Goal: Use online tool/utility: Utilize a website feature to perform a specific function

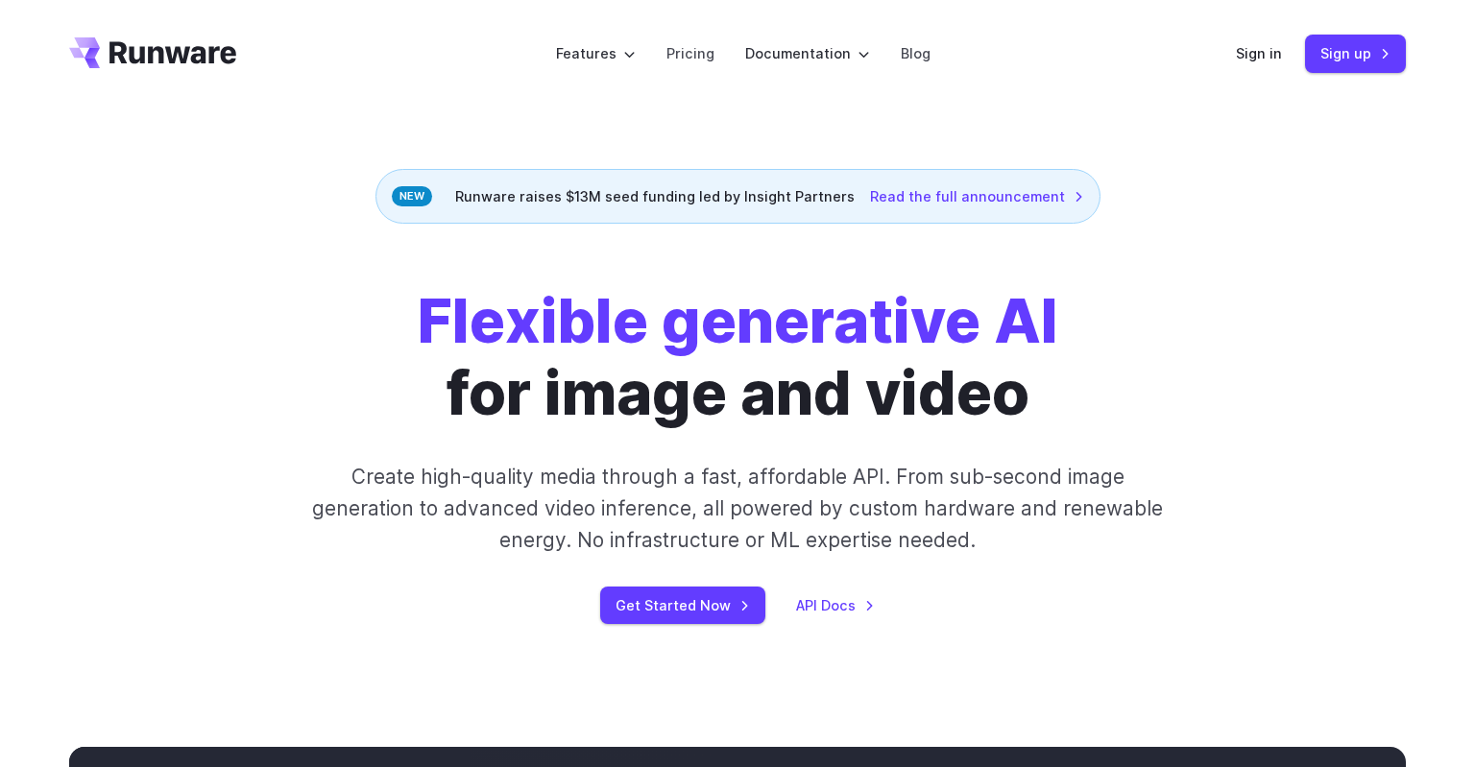
click at [1251, 46] on link "Sign in" at bounding box center [1259, 53] width 46 height 22
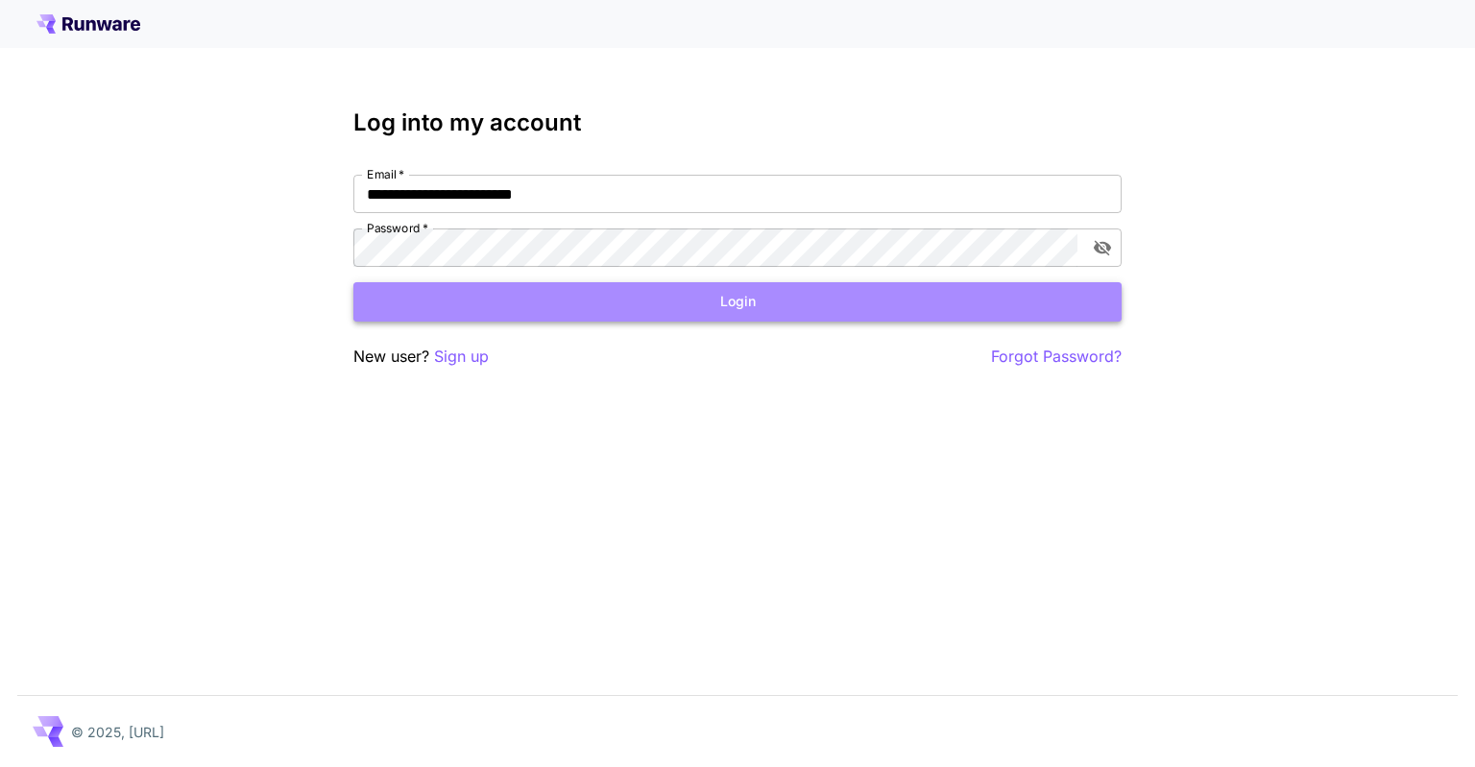
click at [657, 316] on button "Login" at bounding box center [737, 301] width 768 height 39
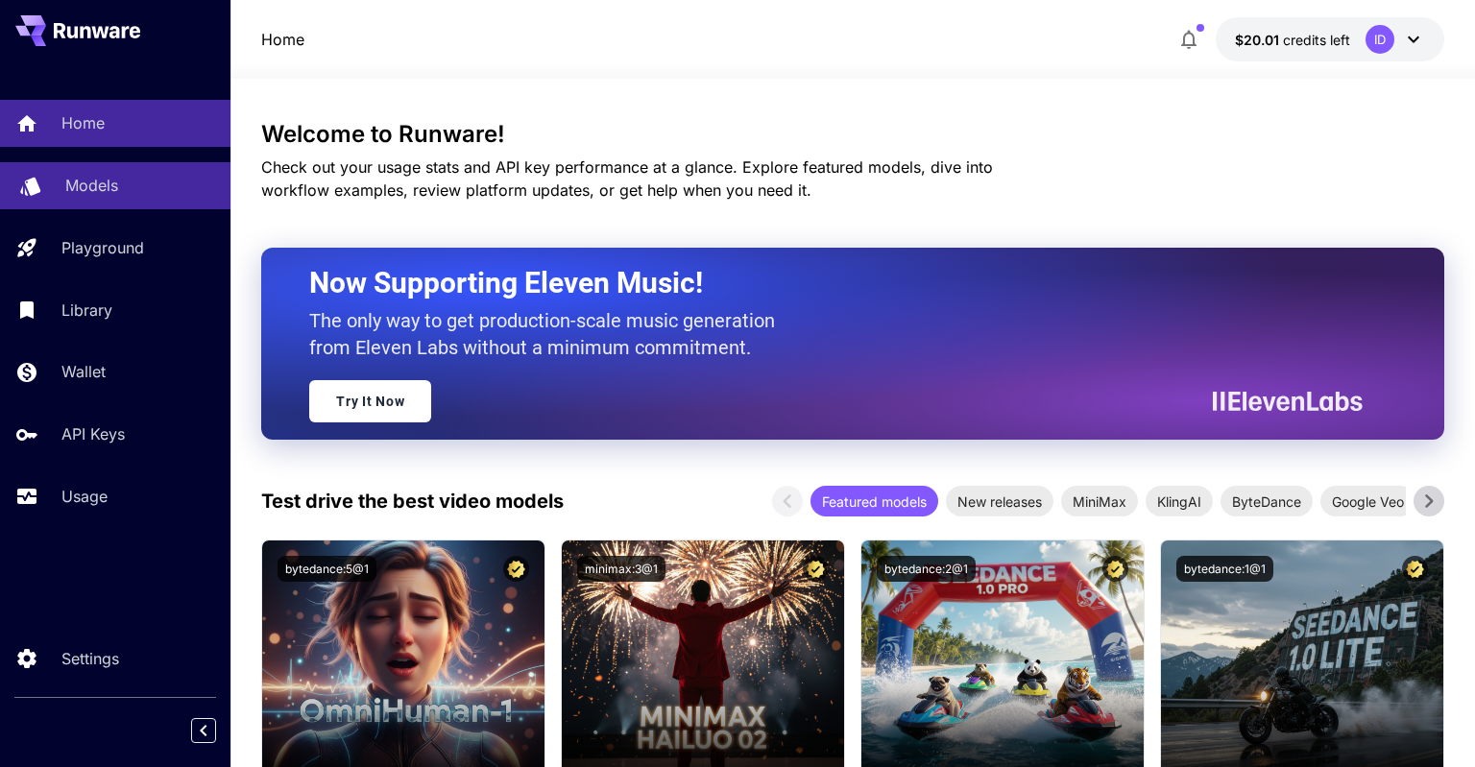
click at [175, 199] on link "Models" at bounding box center [115, 185] width 231 height 47
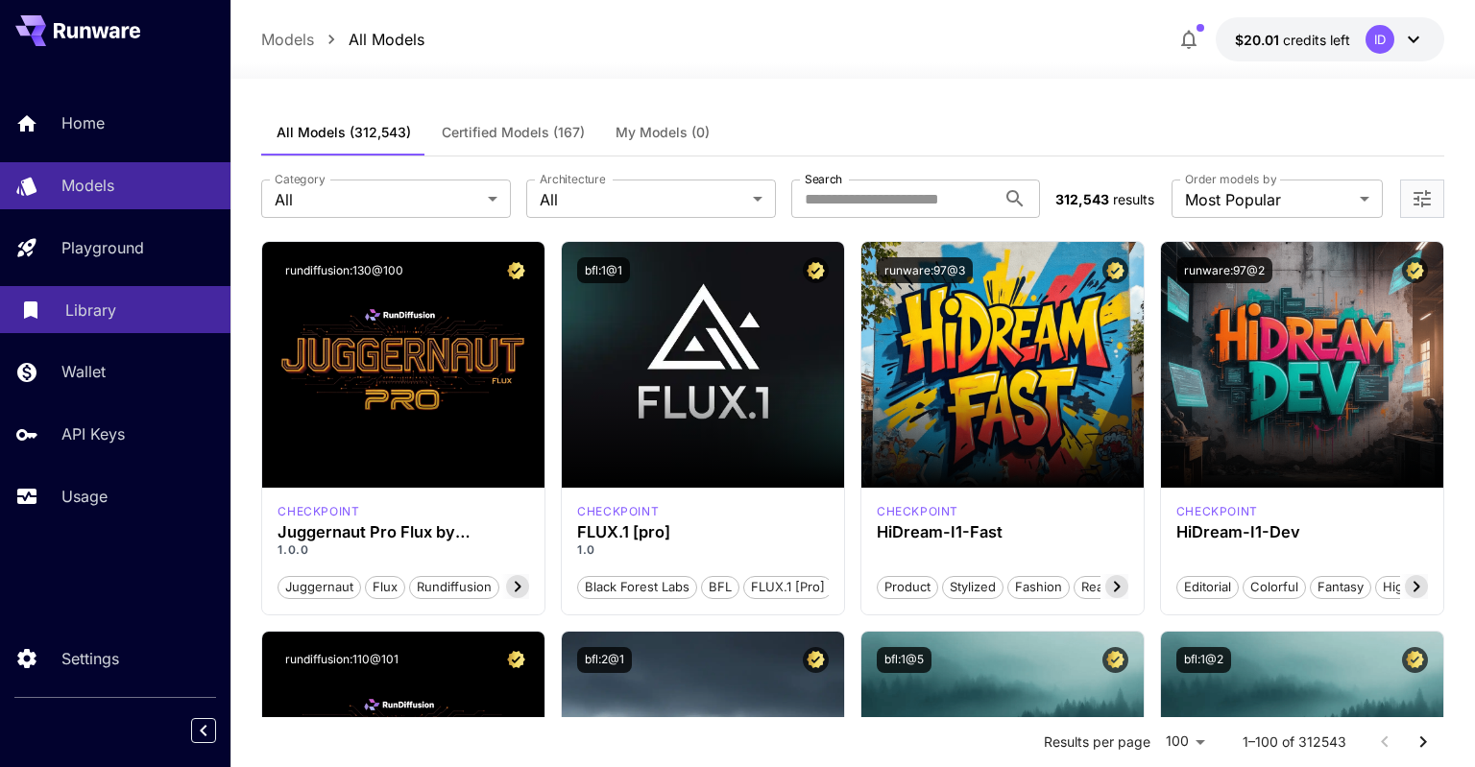
click at [130, 325] on link "Library" at bounding box center [115, 309] width 231 height 47
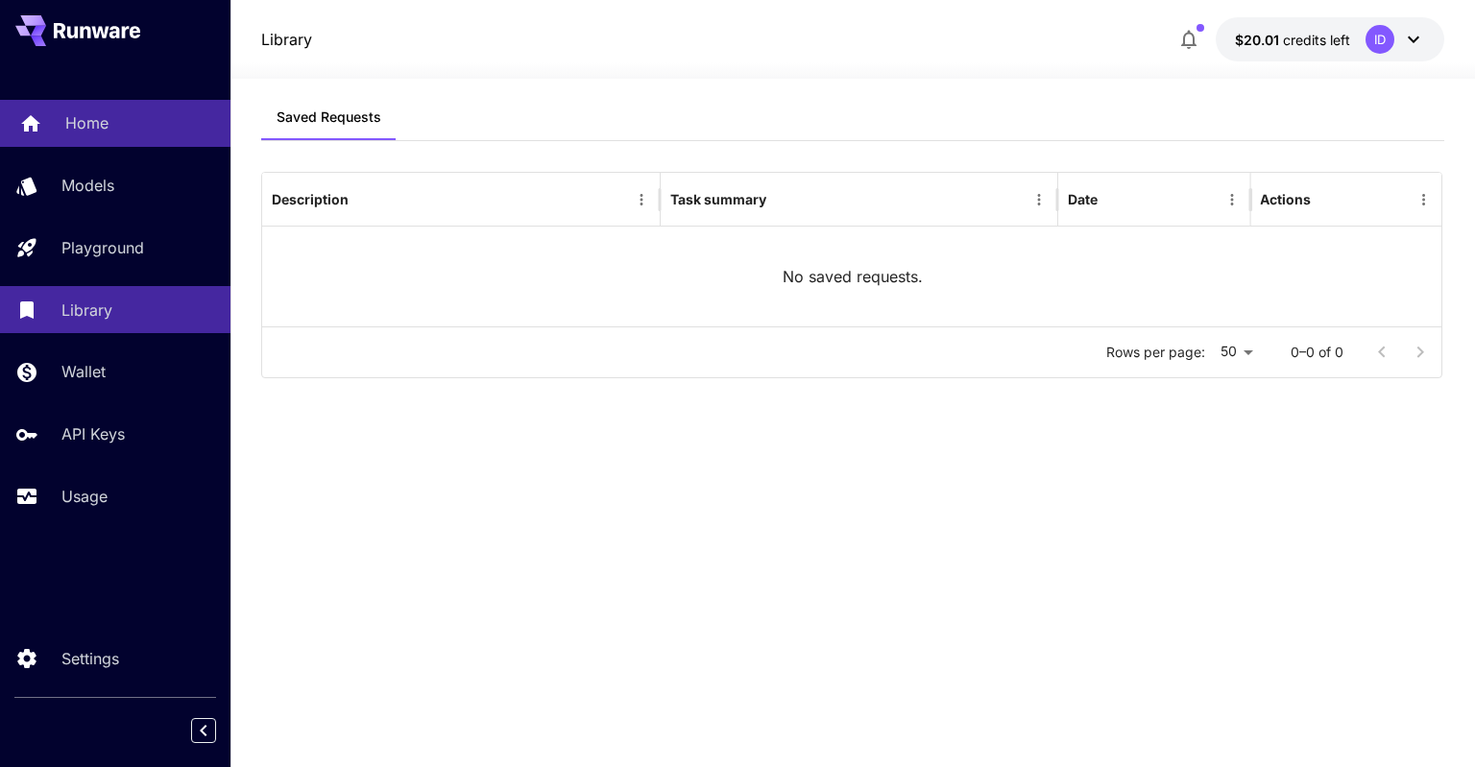
click at [124, 132] on div "Home" at bounding box center [140, 122] width 150 height 23
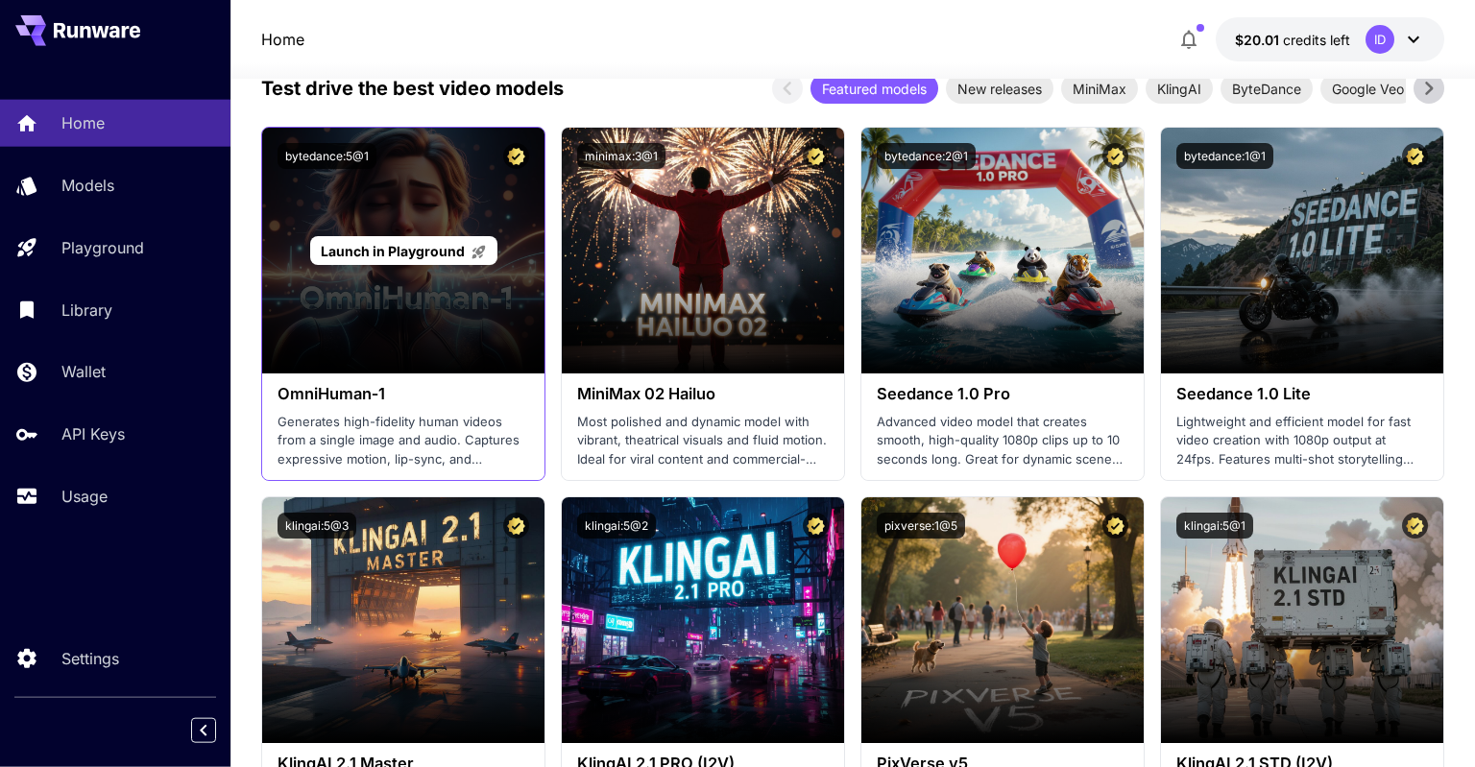
scroll to position [405, 0]
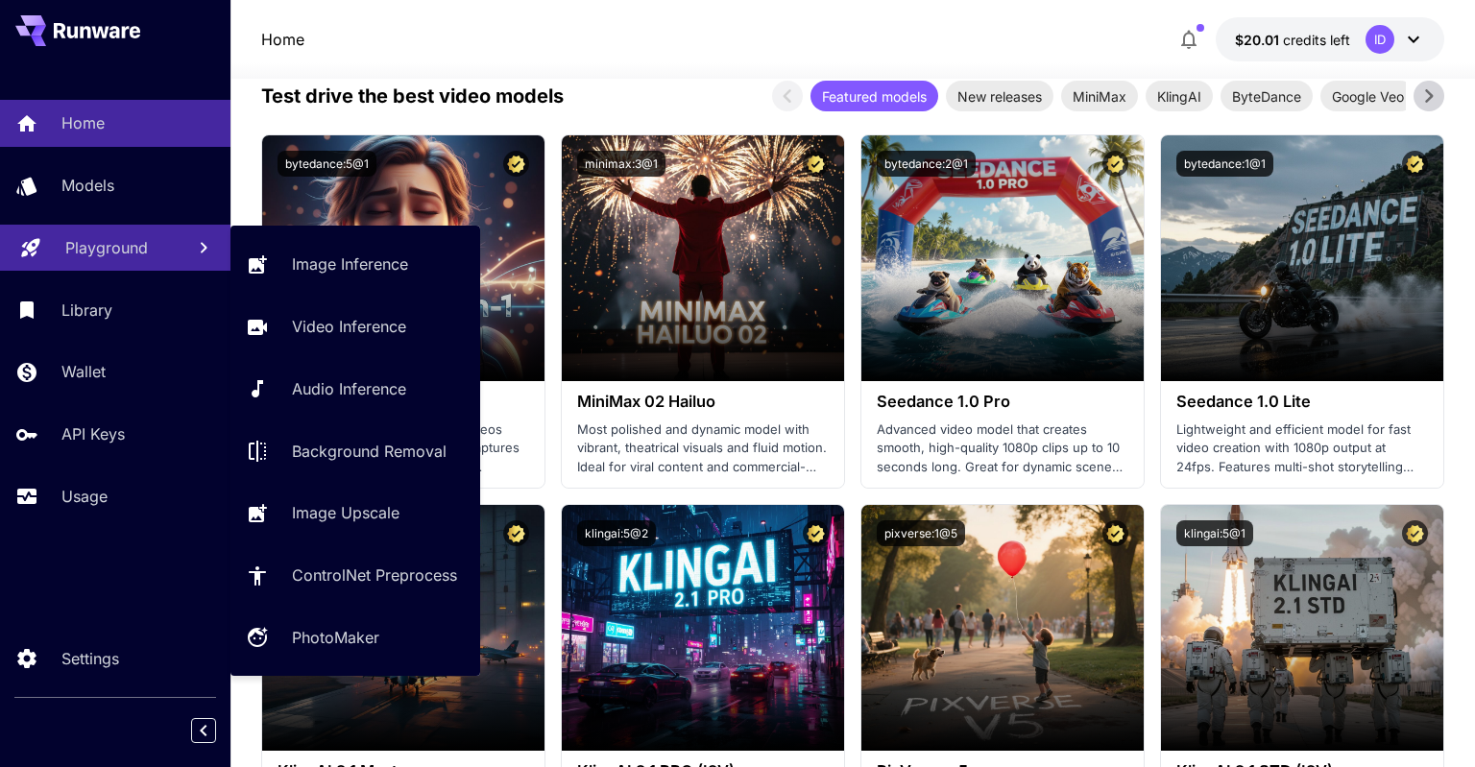
click at [148, 246] on div "Playground" at bounding box center [117, 247] width 104 height 23
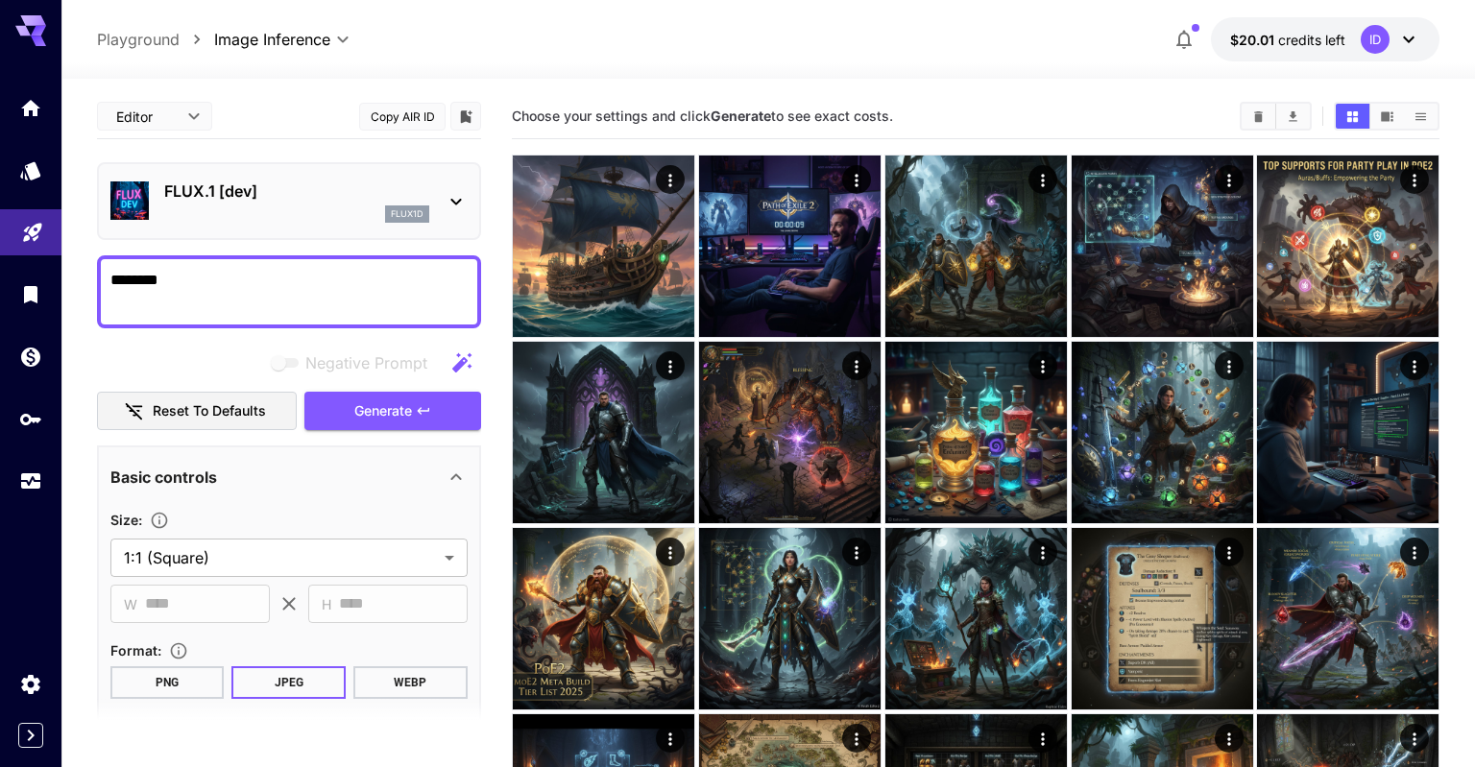
type textarea "********"
click at [422, 192] on p "FLUX.1 [dev]" at bounding box center [296, 191] width 265 height 23
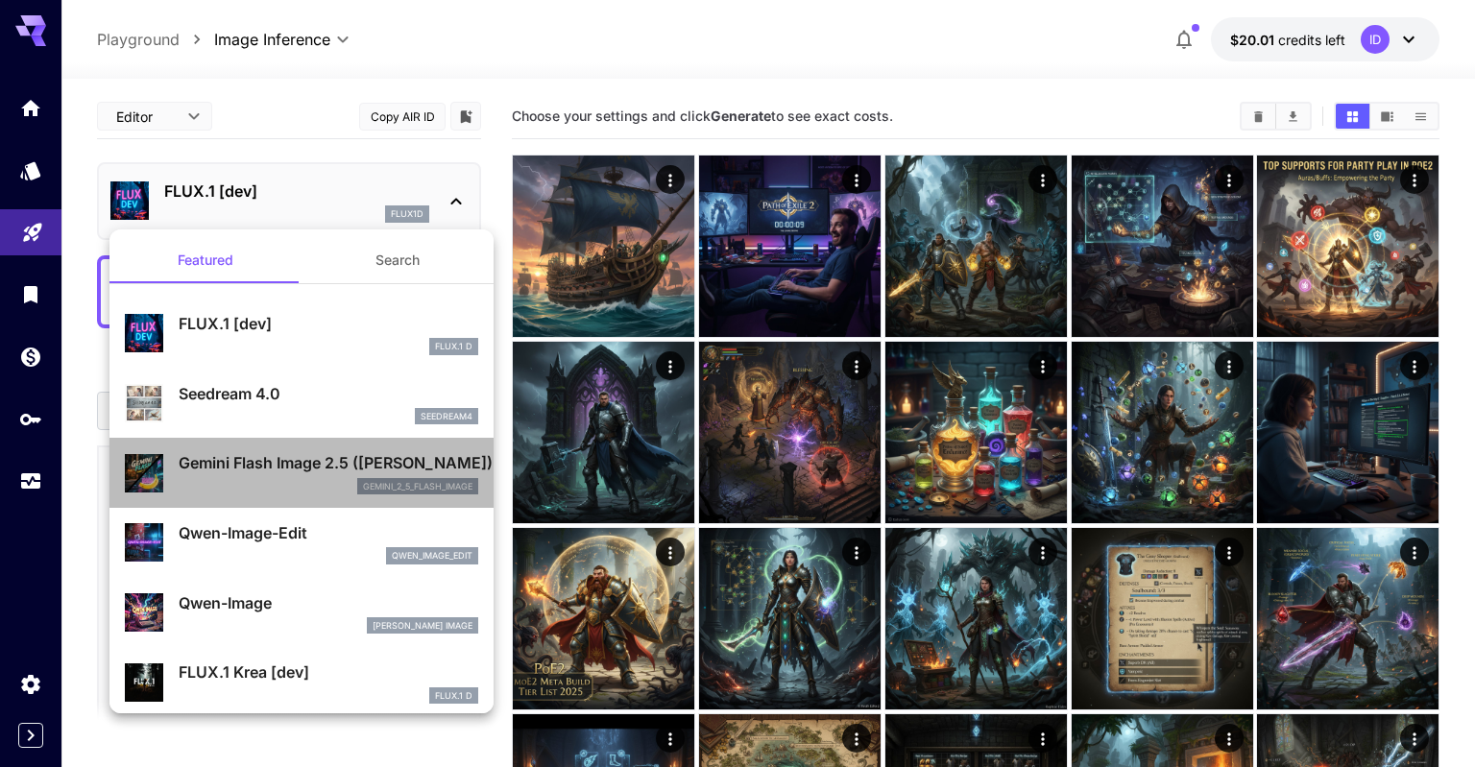
click at [257, 469] on p "Gemini Flash Image 2.5 ([PERSON_NAME])" at bounding box center [329, 462] width 300 height 23
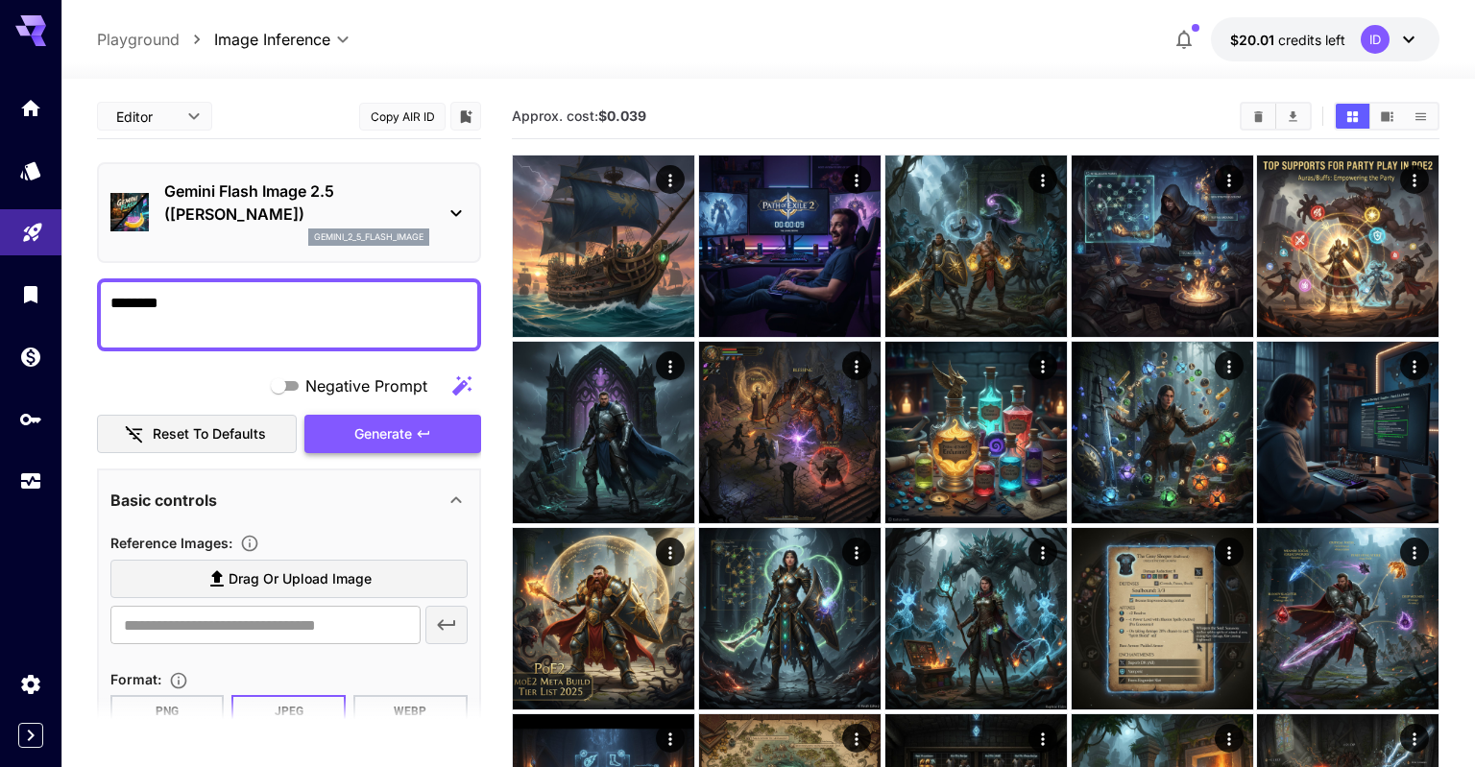
click at [374, 432] on span "Generate" at bounding box center [383, 435] width 58 height 24
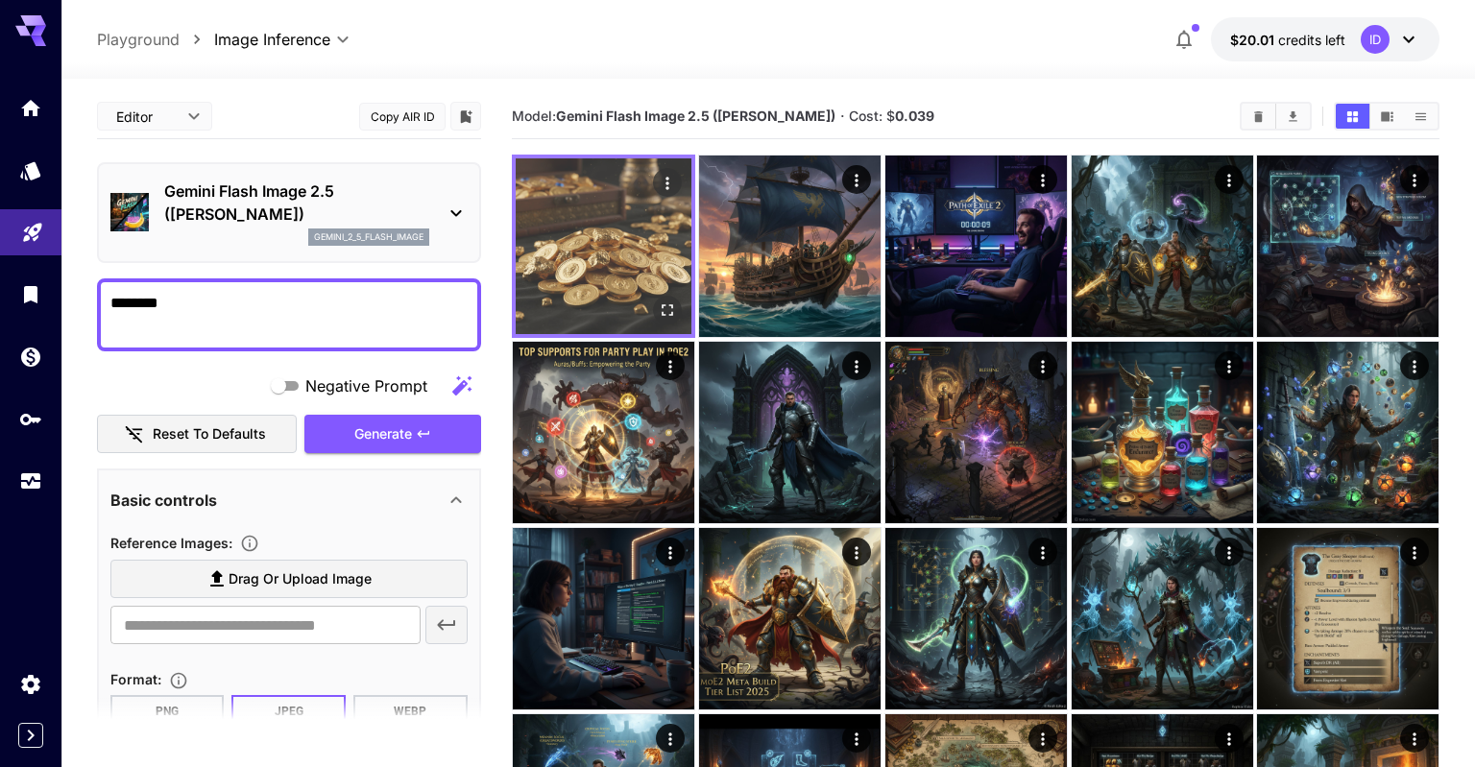
click at [623, 254] on img at bounding box center [604, 246] width 176 height 176
click at [607, 225] on img at bounding box center [604, 246] width 176 height 176
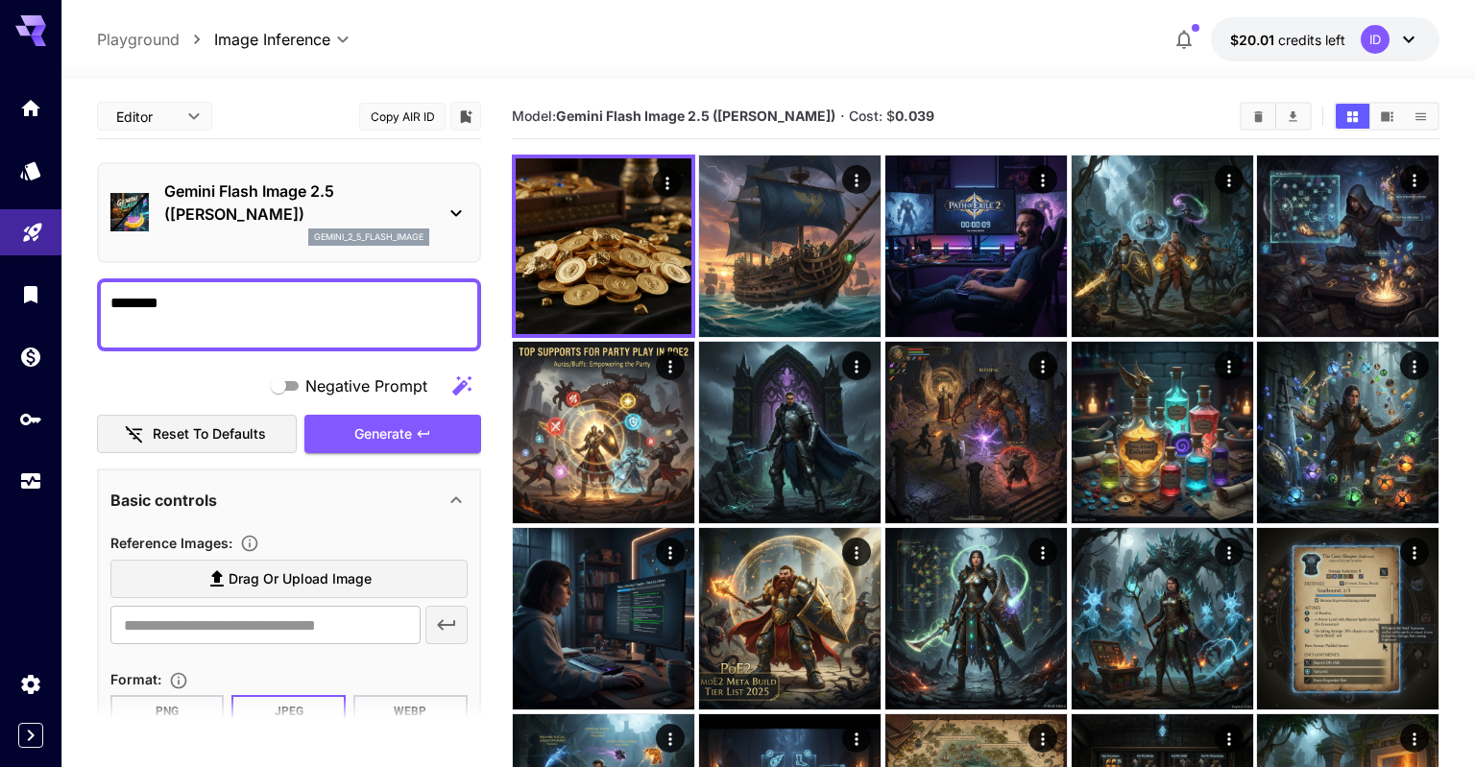
click at [283, 293] on textarea "********" at bounding box center [288, 315] width 357 height 46
click at [367, 430] on span "Generate" at bounding box center [383, 435] width 58 height 24
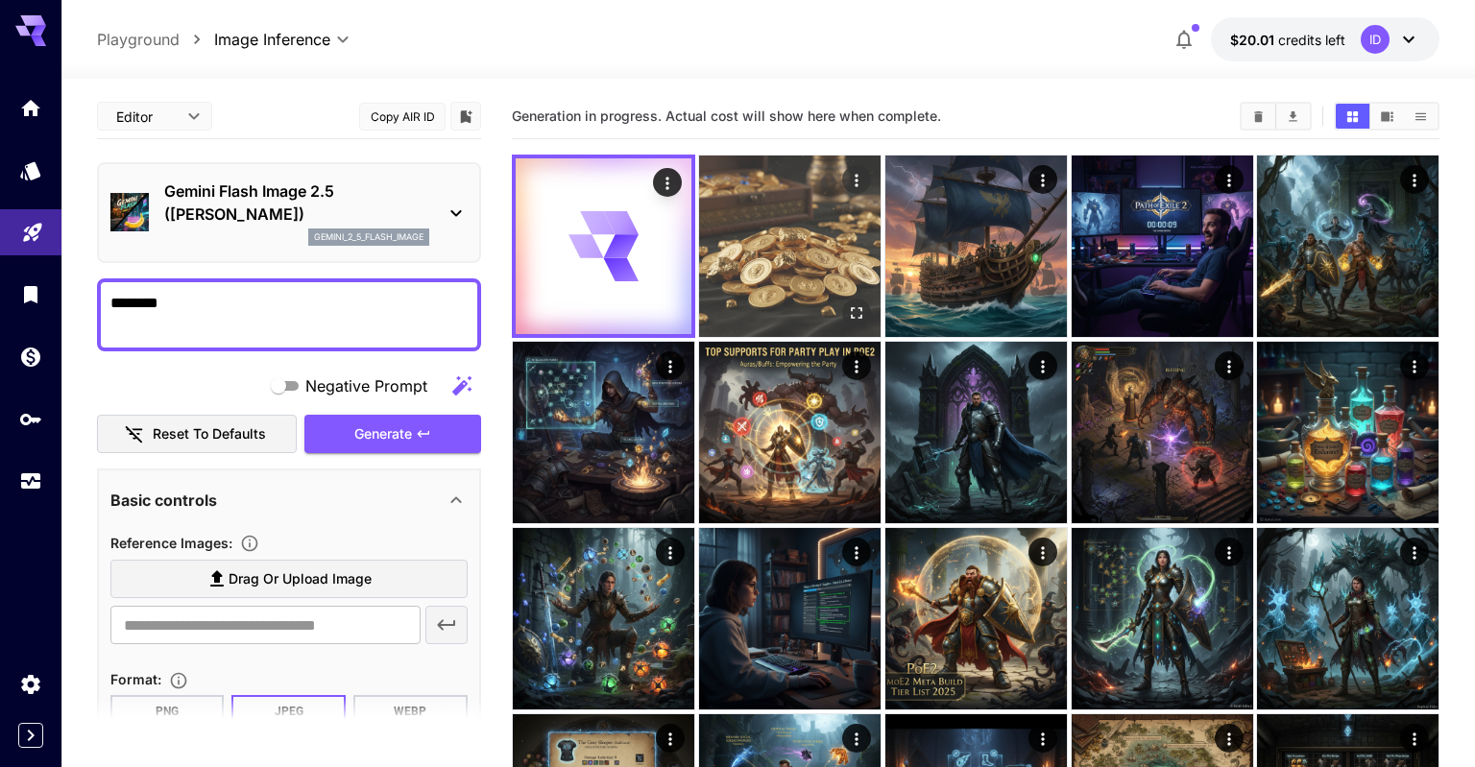
click at [749, 255] on img at bounding box center [790, 247] width 182 height 182
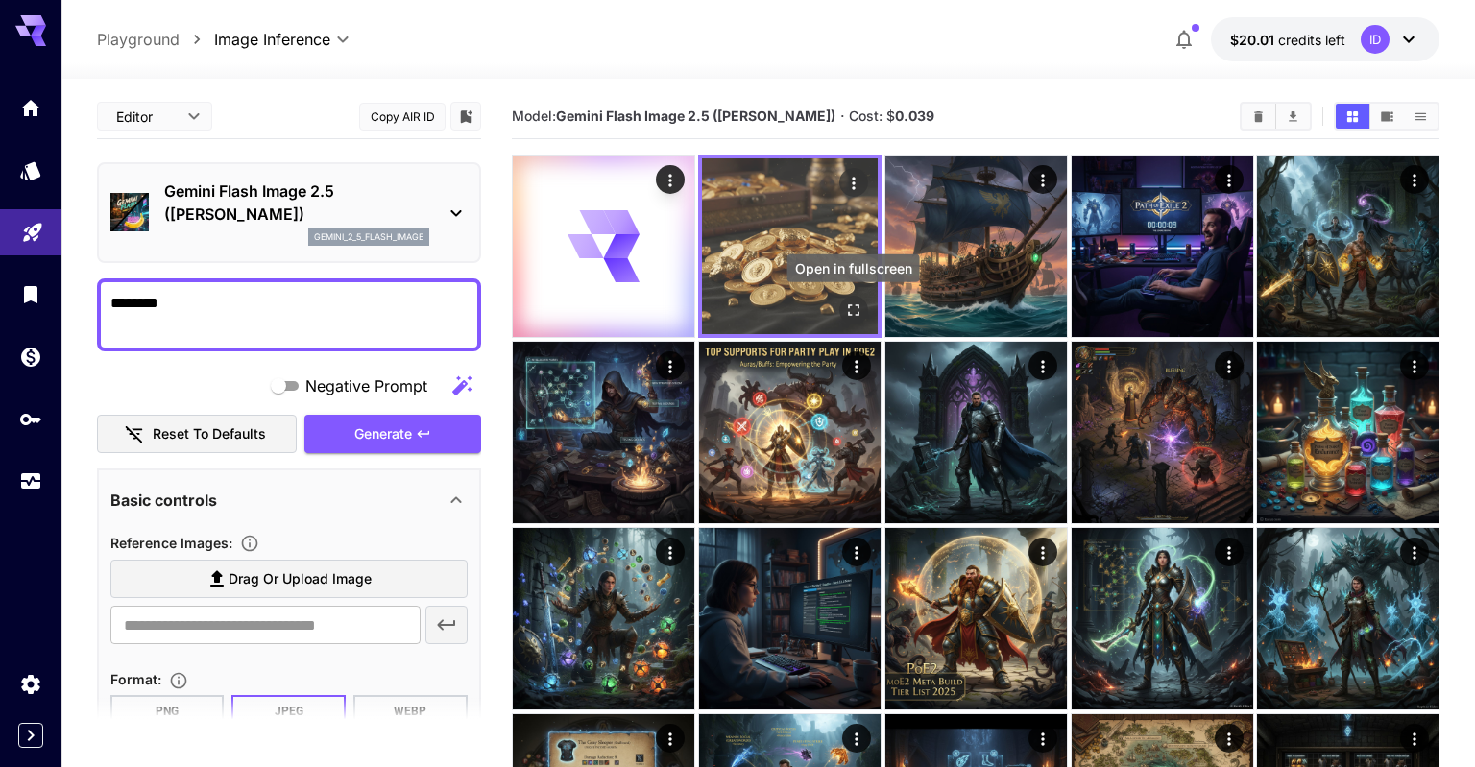
click at [847, 305] on icon "Open in fullscreen" at bounding box center [852, 310] width 19 height 19
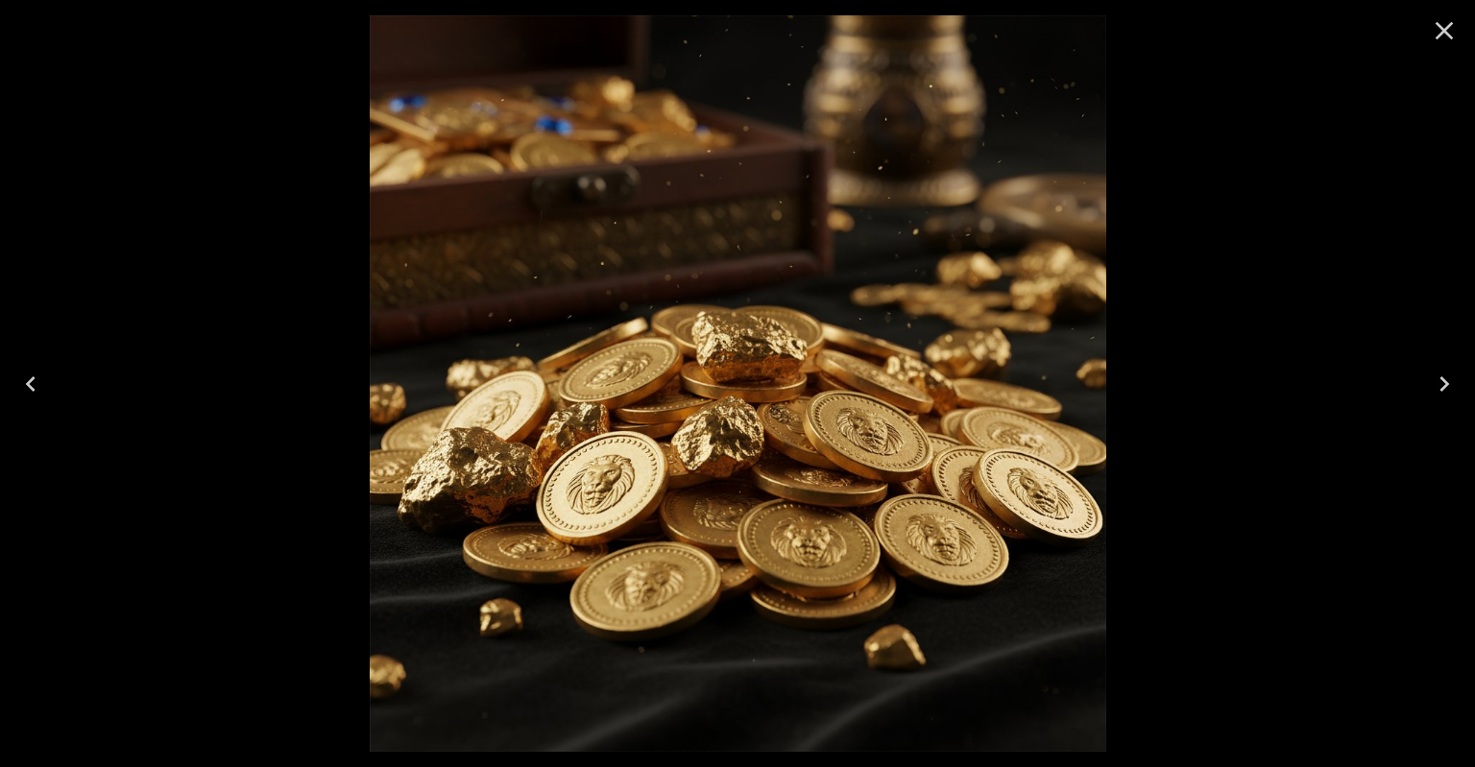
click at [1439, 30] on icon "Close" at bounding box center [1444, 30] width 31 height 31
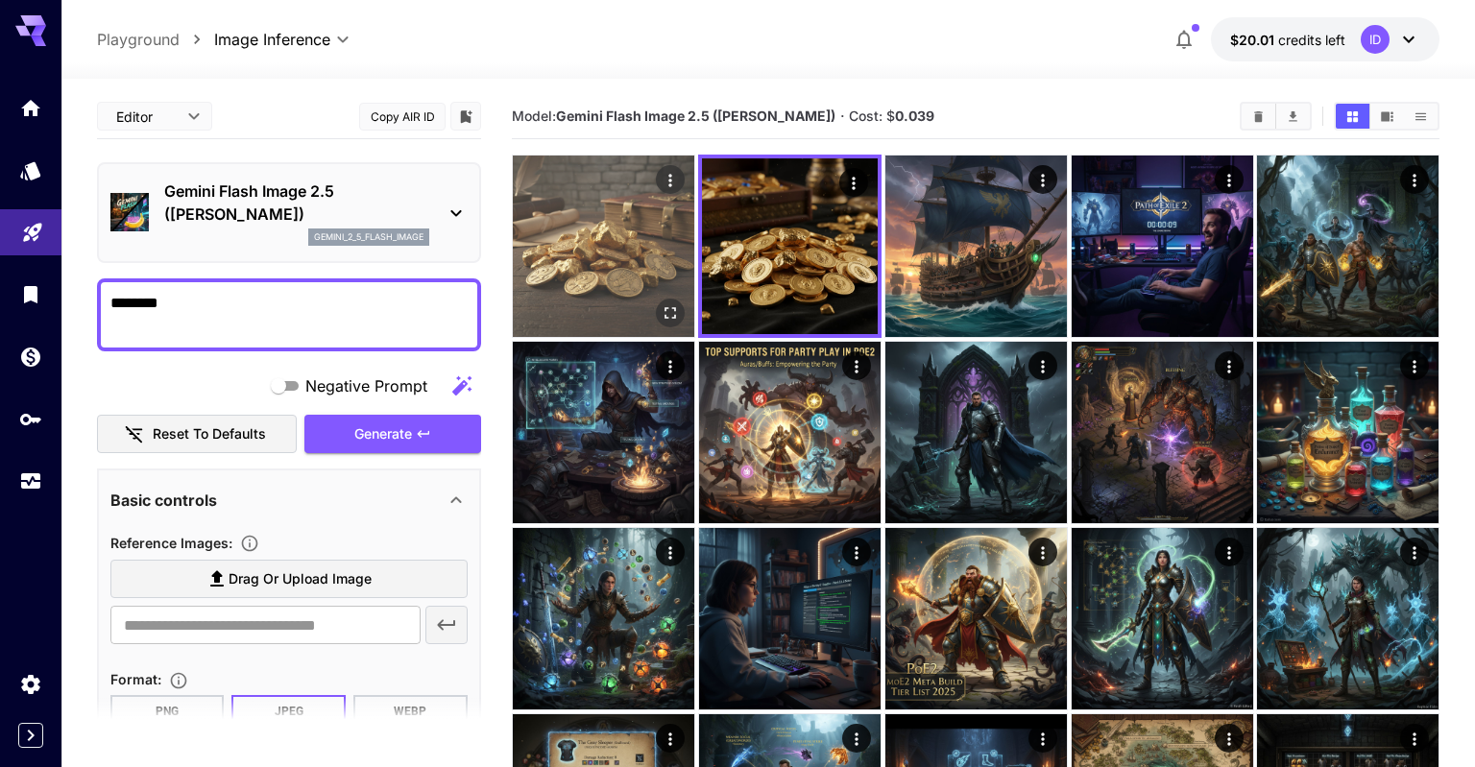
click at [563, 236] on img at bounding box center [604, 247] width 182 height 182
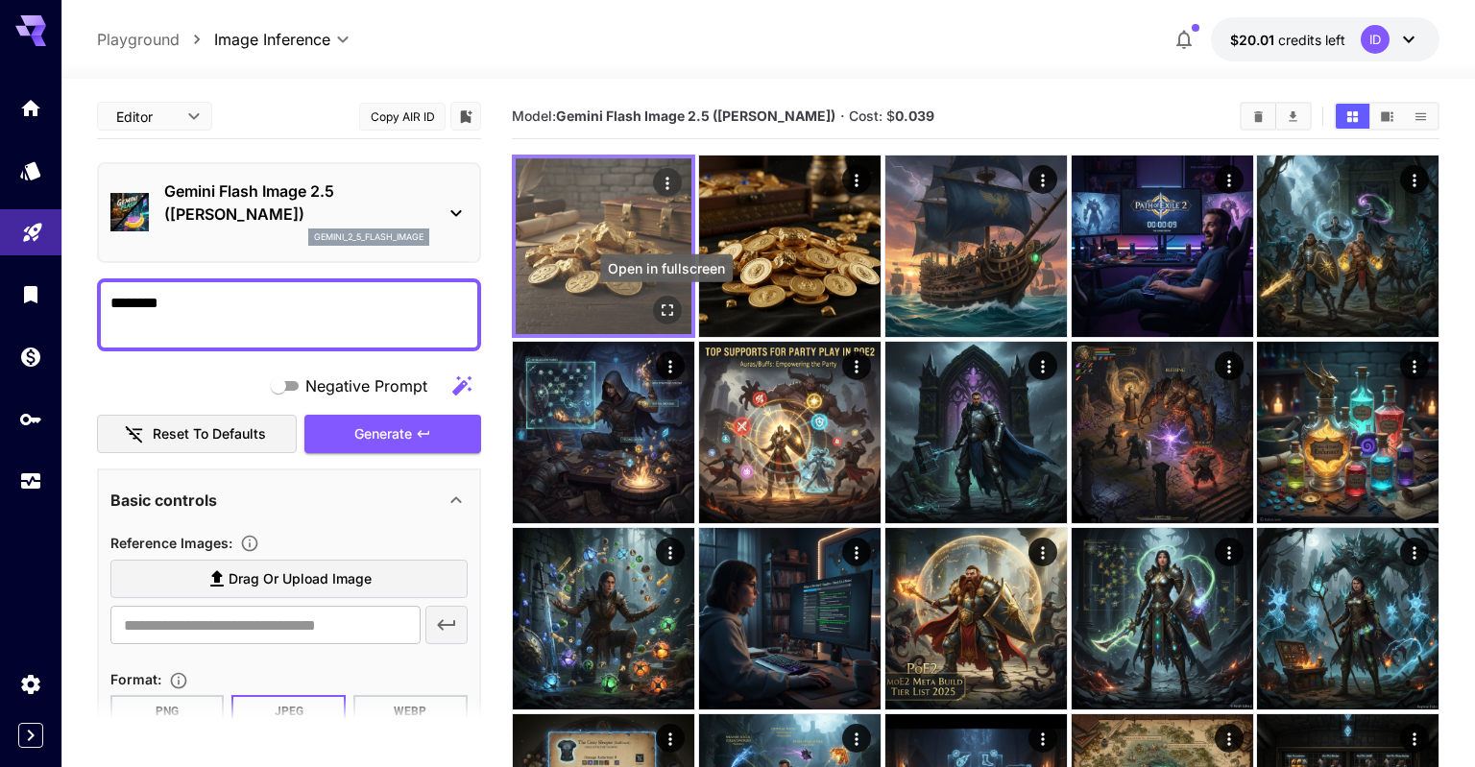
click at [660, 311] on icon "Open in fullscreen" at bounding box center [667, 310] width 19 height 19
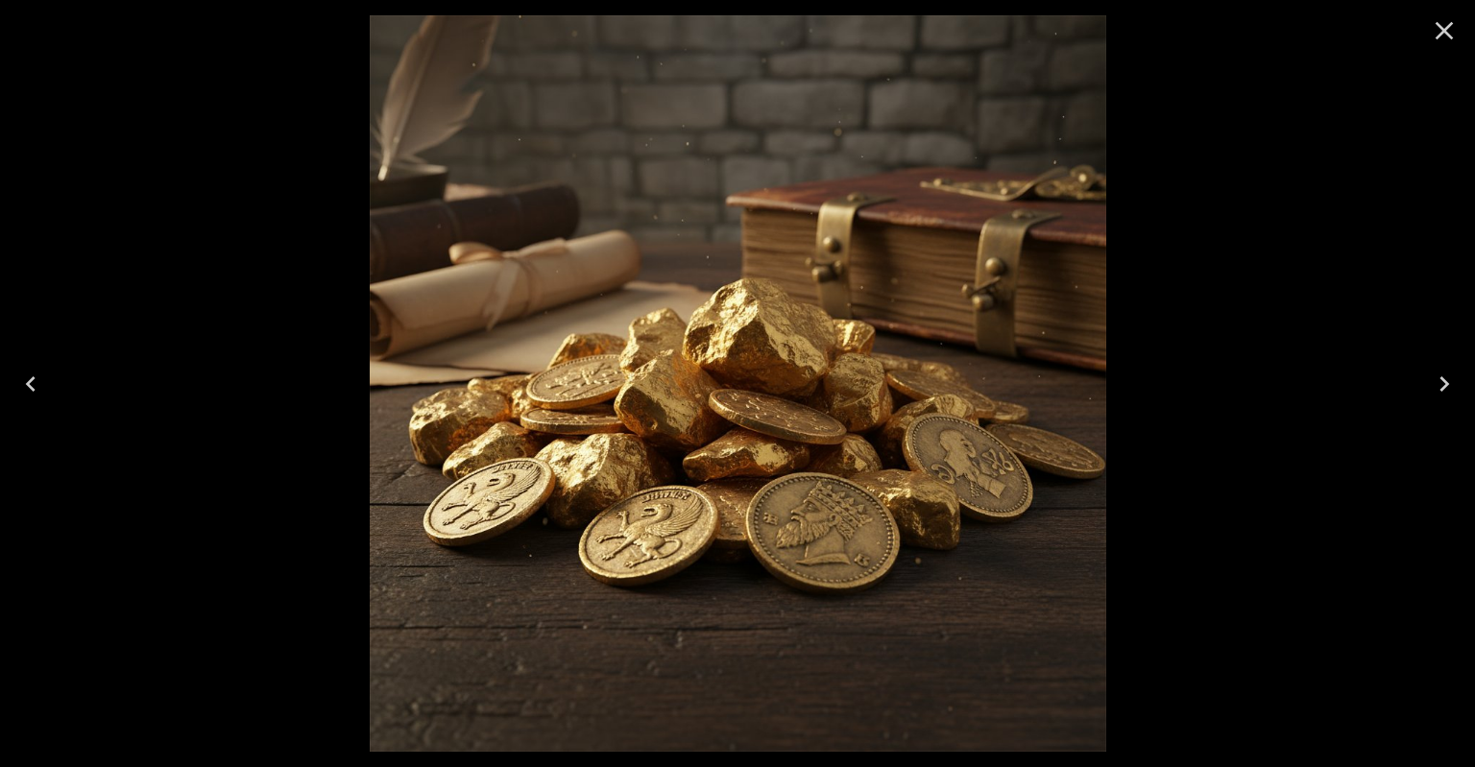
click at [1449, 40] on icon "Close" at bounding box center [1444, 30] width 31 height 31
